Goal: Transaction & Acquisition: Purchase product/service

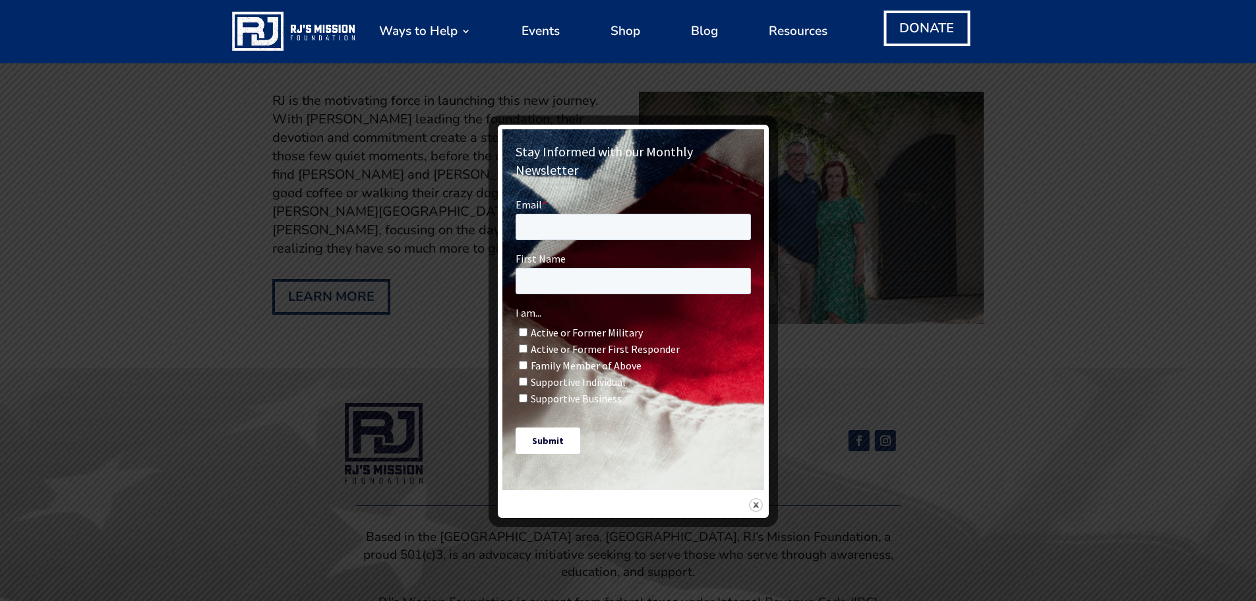
click at [413, 291] on div at bounding box center [628, 300] width 1256 height 601
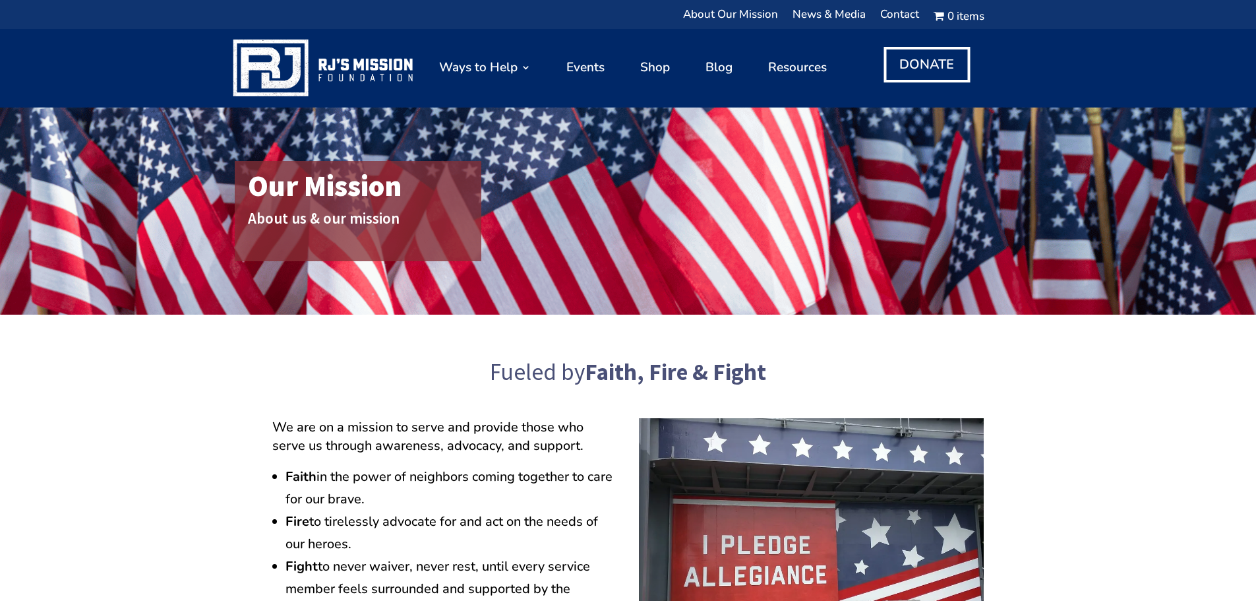
click at [379, 78] on img at bounding box center [324, 67] width 189 height 65
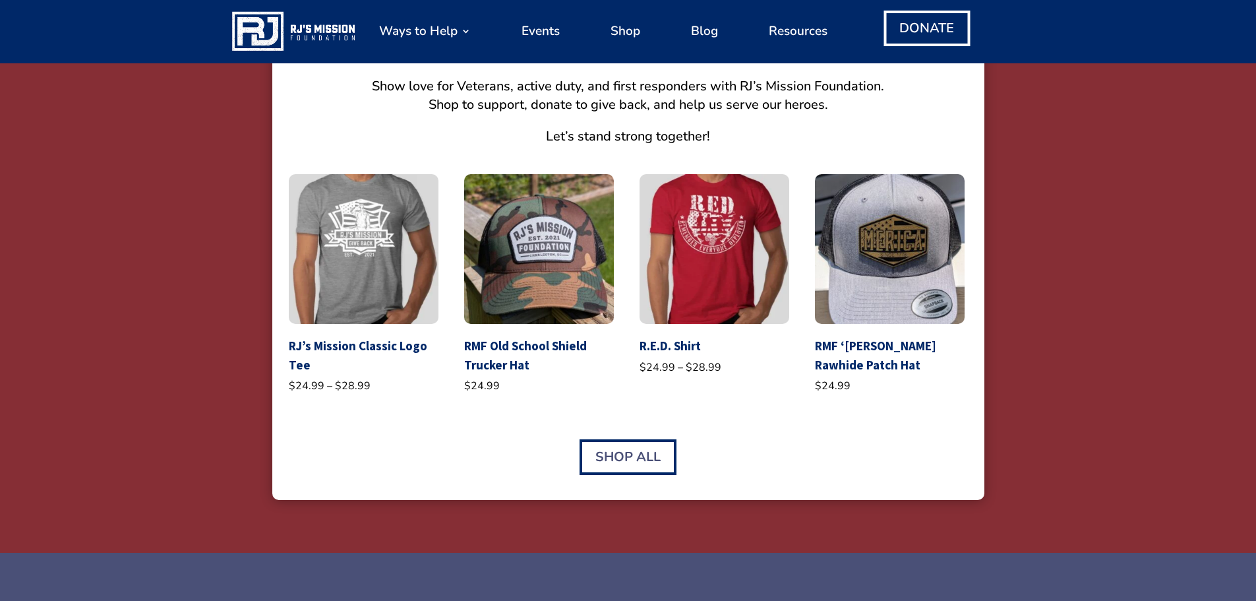
scroll to position [2770, 0]
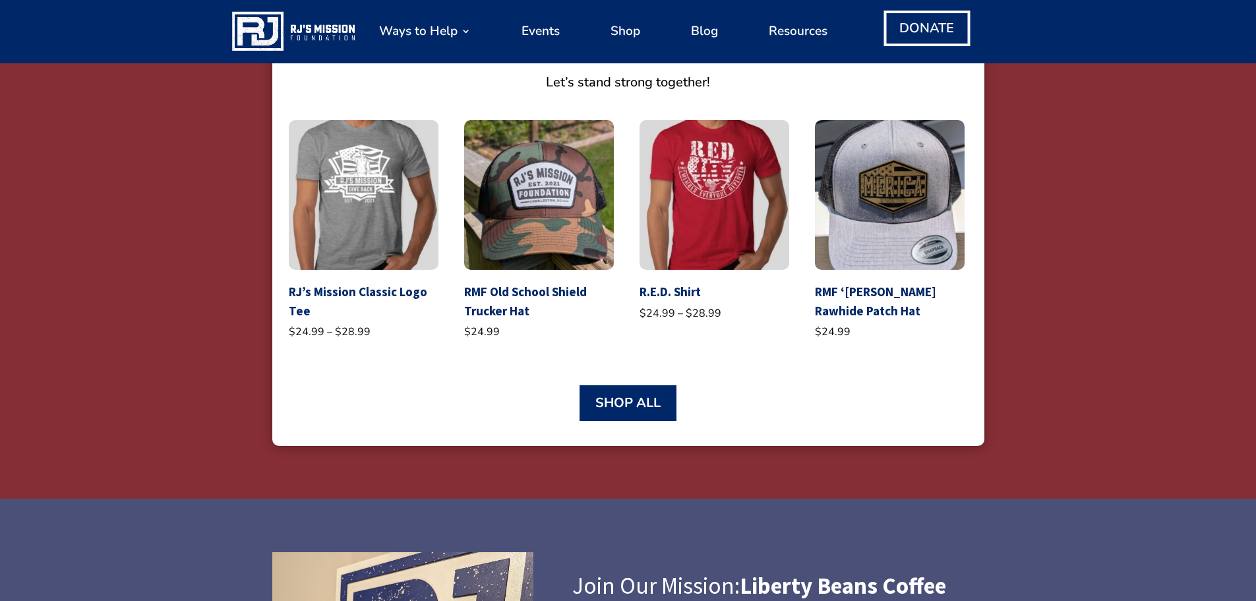
click at [652, 393] on link "Shop All" at bounding box center [628, 403] width 97 height 36
